Goal: Navigation & Orientation: Find specific page/section

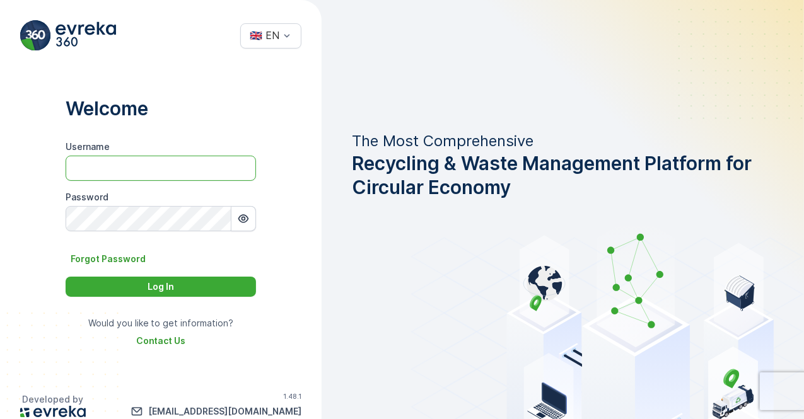
click at [130, 166] on input "Username" at bounding box center [161, 168] width 190 height 25
click at [190, 174] on input "Username" at bounding box center [161, 168] width 190 height 25
paste input "Dhekra.Zribi"
type input "Dhekra.Zribi"
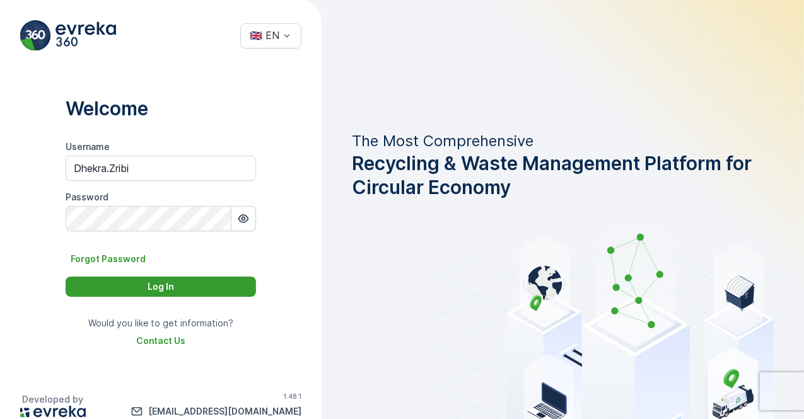
click at [182, 291] on div "Log In" at bounding box center [160, 287] width 175 height 13
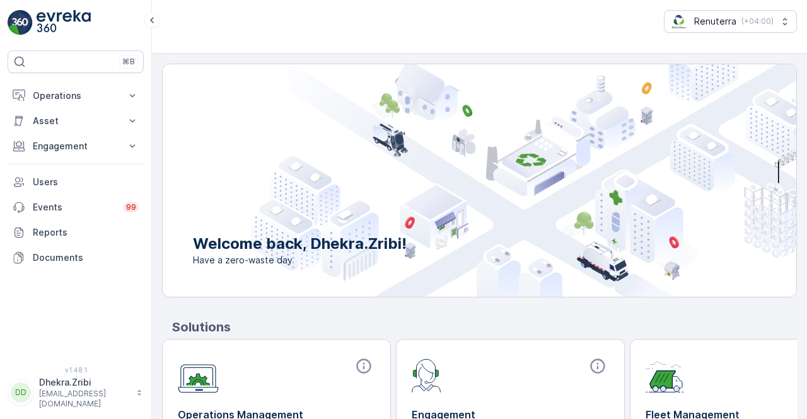
click at [624, 327] on p "Solutions" at bounding box center [484, 327] width 625 height 19
click at [122, 98] on button "Operations" at bounding box center [76, 95] width 136 height 25
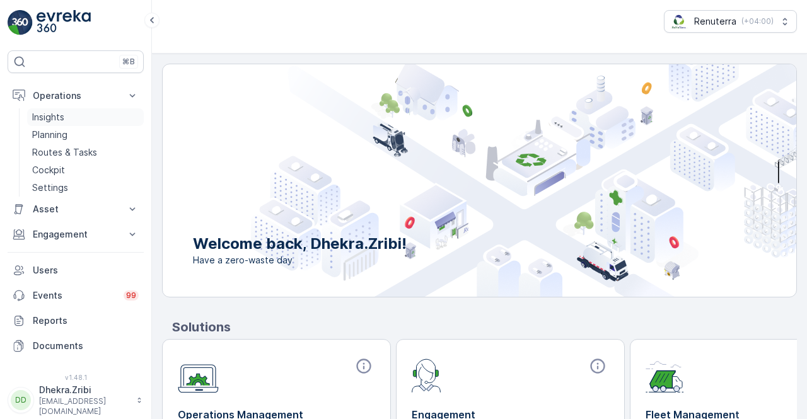
click at [99, 124] on link "Insights" at bounding box center [85, 117] width 117 height 18
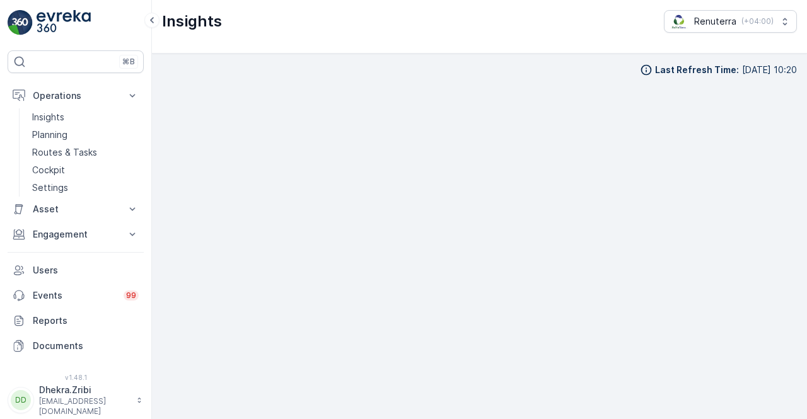
scroll to position [9, 0]
click at [74, 149] on p "Routes & Tasks" at bounding box center [64, 152] width 65 height 13
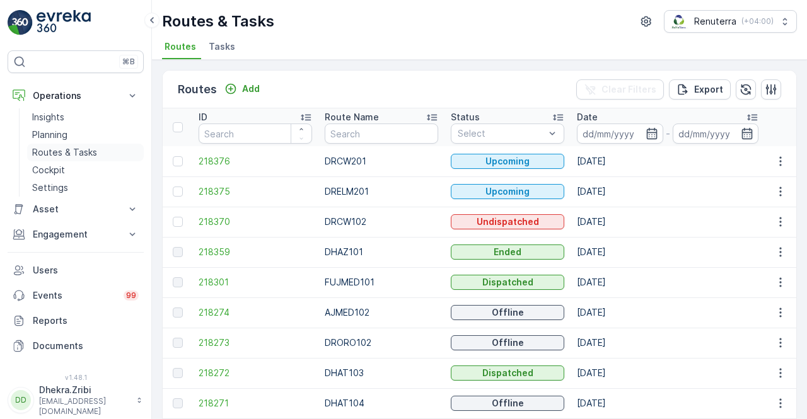
click at [66, 153] on p "Routes & Tasks" at bounding box center [64, 152] width 65 height 13
click at [781, 157] on icon "button" at bounding box center [780, 161] width 13 height 13
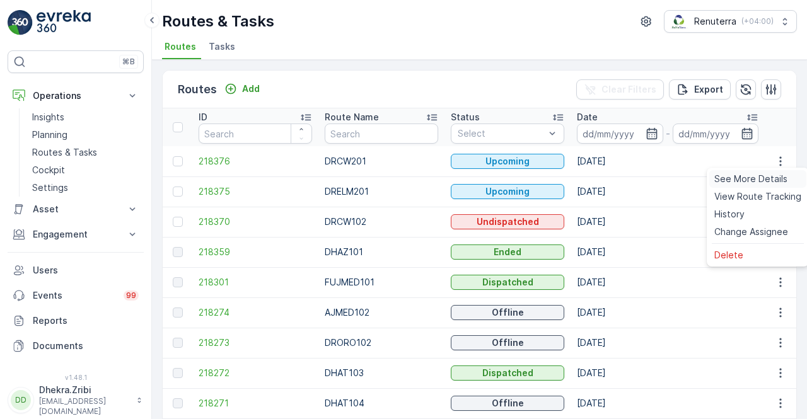
click at [762, 182] on span "See More Details" at bounding box center [750, 179] width 73 height 13
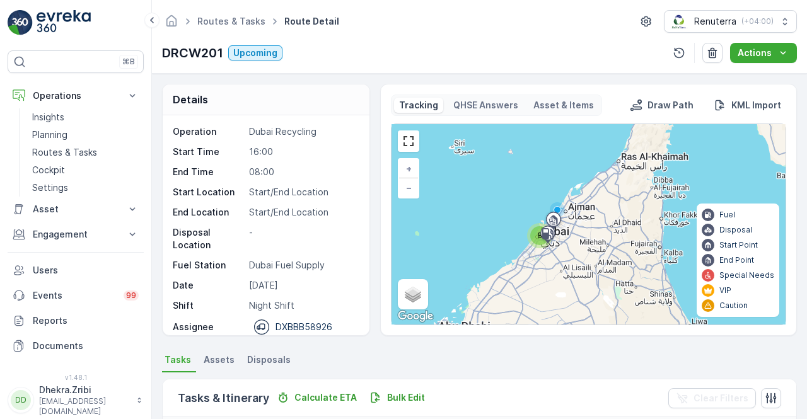
drag, startPoint x: 365, startPoint y: 228, endPoint x: 368, endPoint y: 281, distance: 53.1
click at [368, 281] on div "Operation Dubai Recycling Start Time 16:00 End Time 08:00 Start Location Start/…" at bounding box center [266, 225] width 207 height 220
click at [362, 354] on ul "Tasks Assets Disposals" at bounding box center [479, 361] width 635 height 21
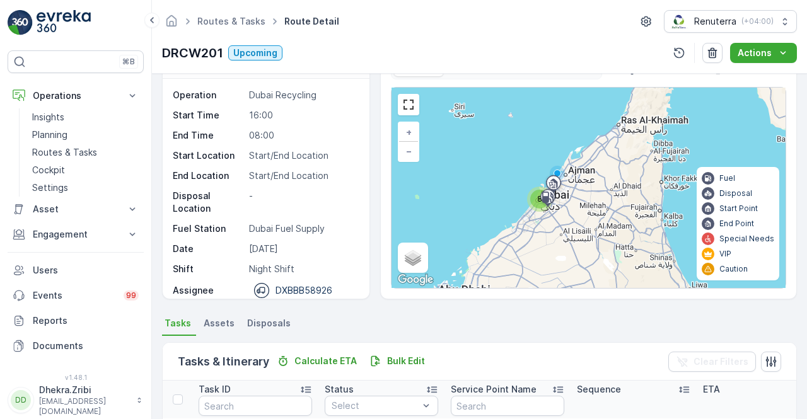
scroll to position [25, 0]
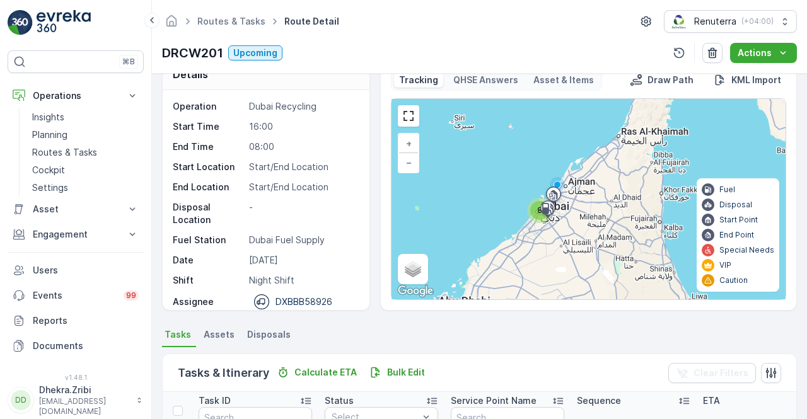
click at [465, 337] on ul "Tasks Assets Disposals" at bounding box center [479, 336] width 635 height 21
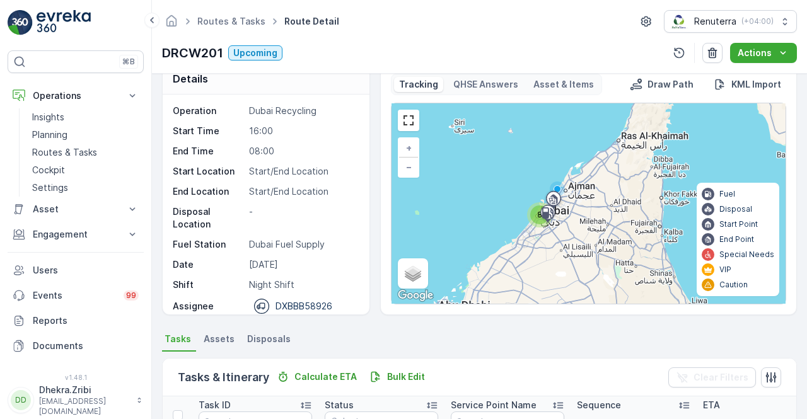
scroll to position [0, 0]
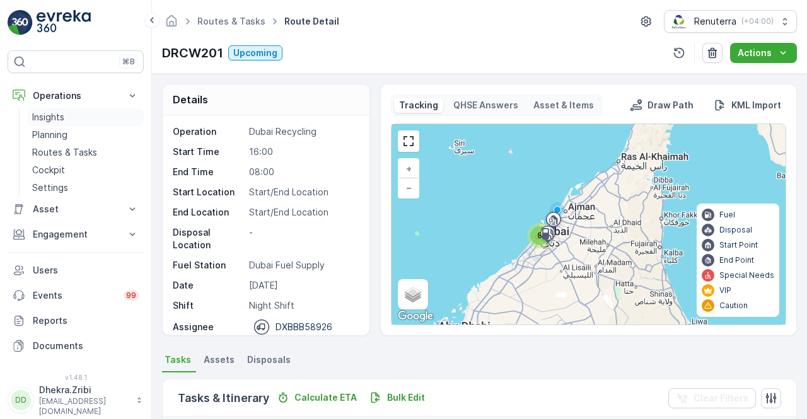
click at [98, 119] on link "Insights" at bounding box center [85, 117] width 117 height 18
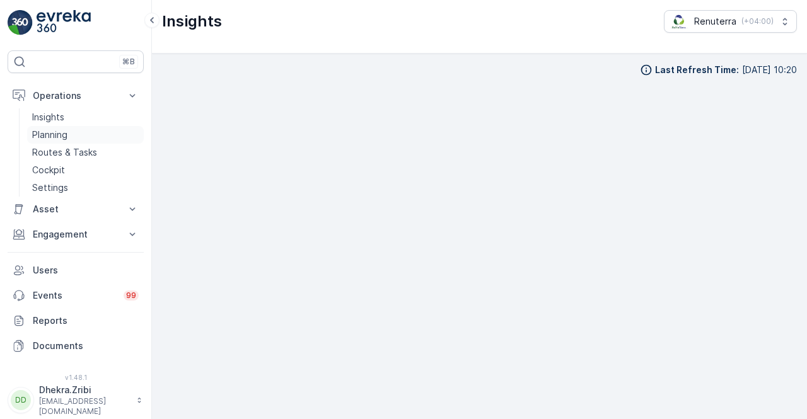
click at [47, 137] on p "Planning" at bounding box center [49, 135] width 35 height 13
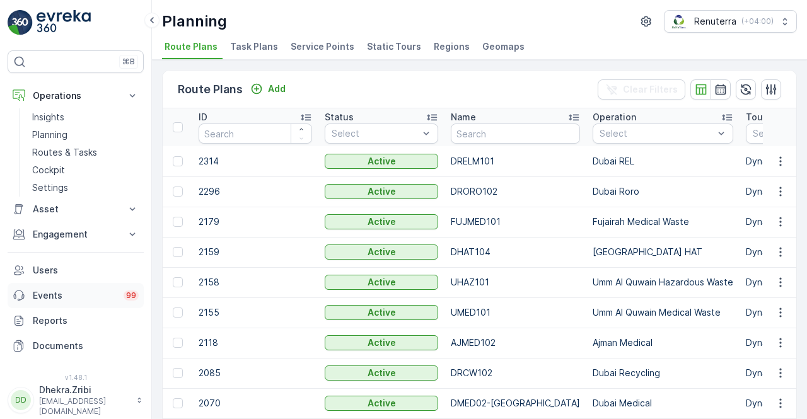
click at [79, 296] on p "Events" at bounding box center [74, 295] width 83 height 13
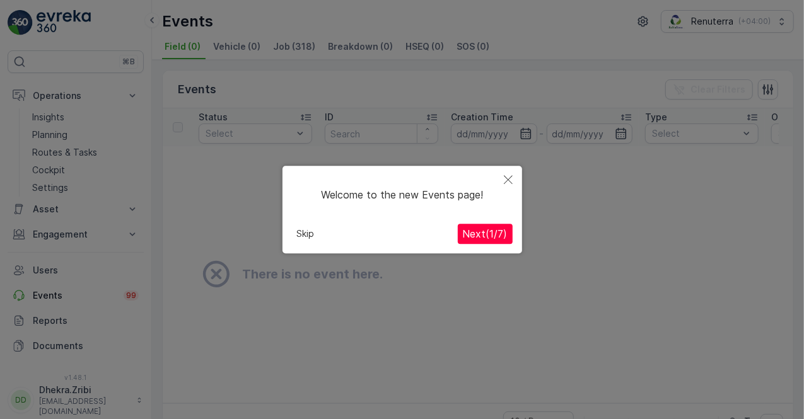
click at [479, 233] on span "Next ( 1 / 7 )" at bounding box center [485, 234] width 45 height 13
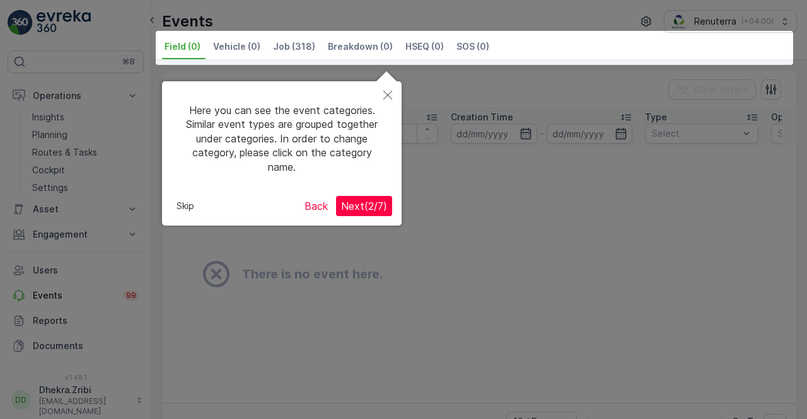
click at [356, 202] on span "Next ( 2 / 7 )" at bounding box center [364, 206] width 46 height 13
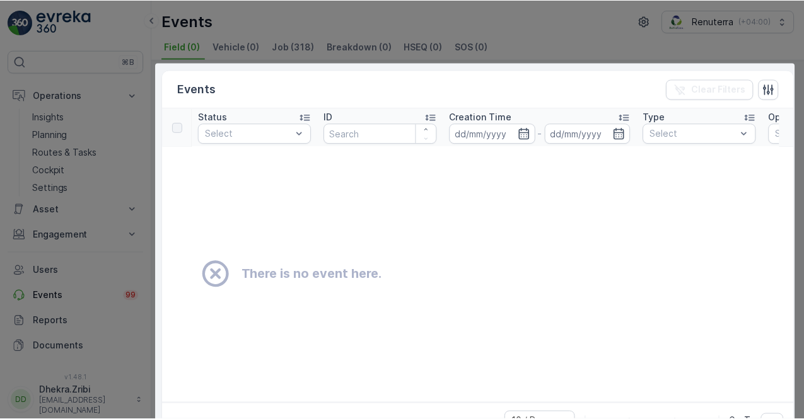
scroll to position [130, 0]
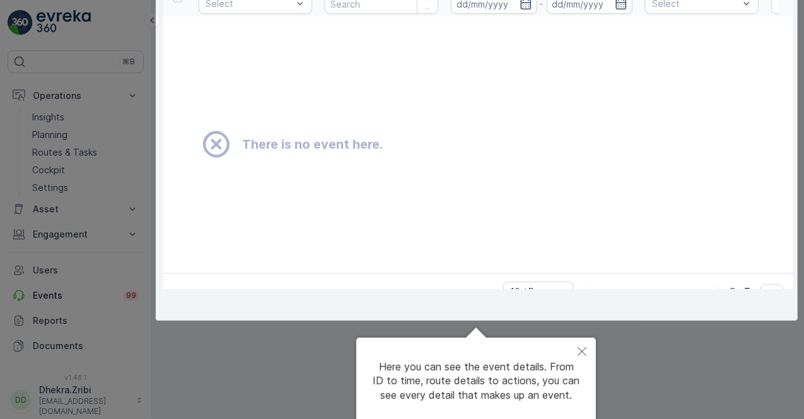
click at [255, 352] on div at bounding box center [402, 144] width 804 height 549
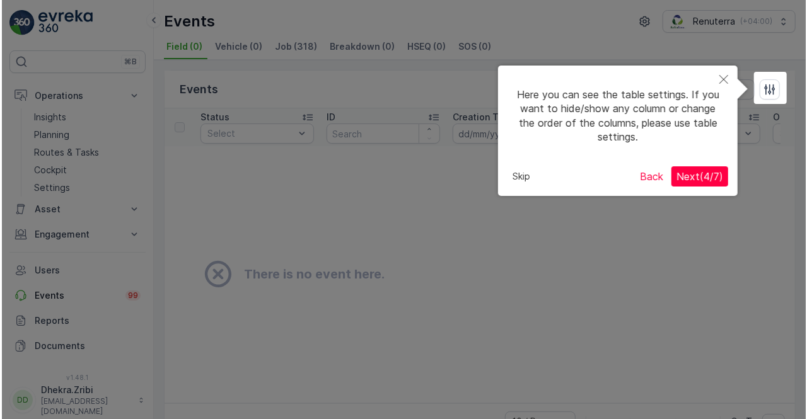
scroll to position [0, 0]
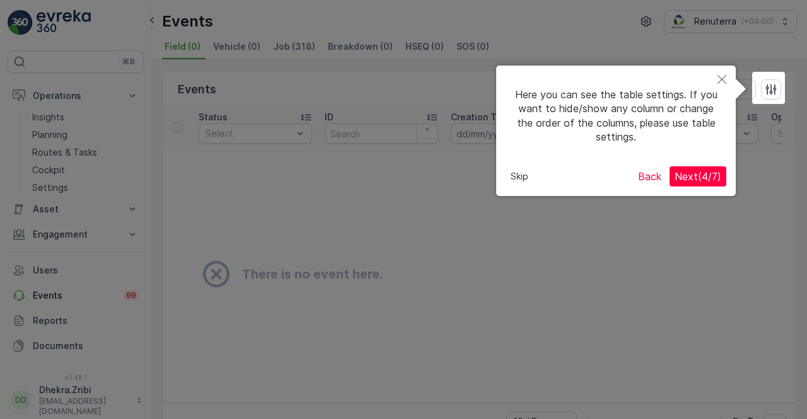
click at [723, 83] on icon "Close" at bounding box center [722, 79] width 9 height 9
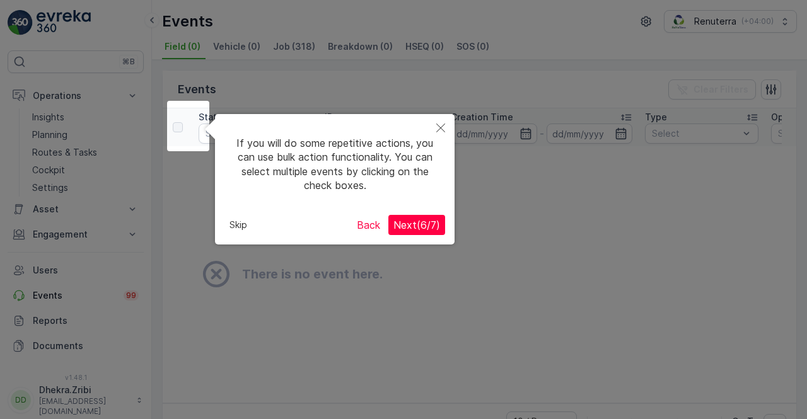
click at [440, 127] on icon "Close" at bounding box center [440, 128] width 9 height 9
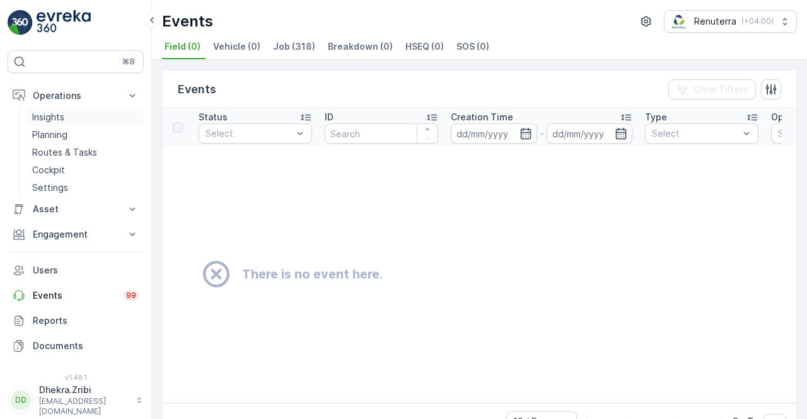
click at [85, 117] on link "Insights" at bounding box center [85, 117] width 117 height 18
